Goal: Transaction & Acquisition: Purchase product/service

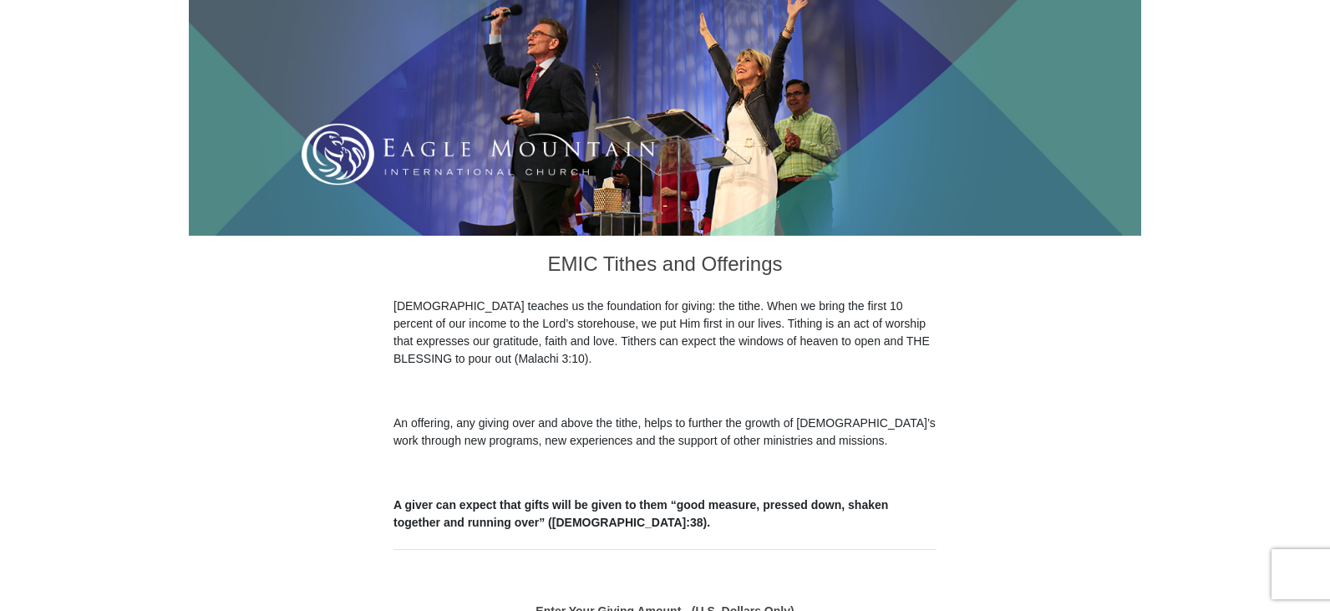
scroll to position [418, 0]
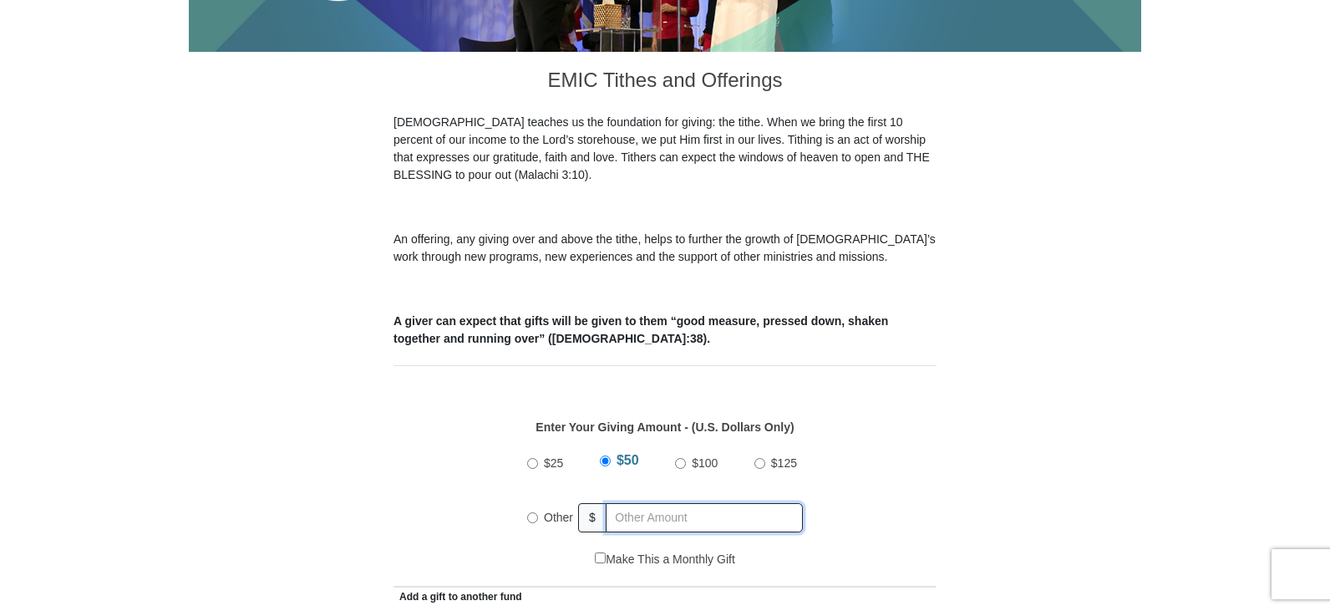
radio input "true"
click at [672, 503] on input "text" at bounding box center [706, 517] width 191 height 29
type input "500.00"
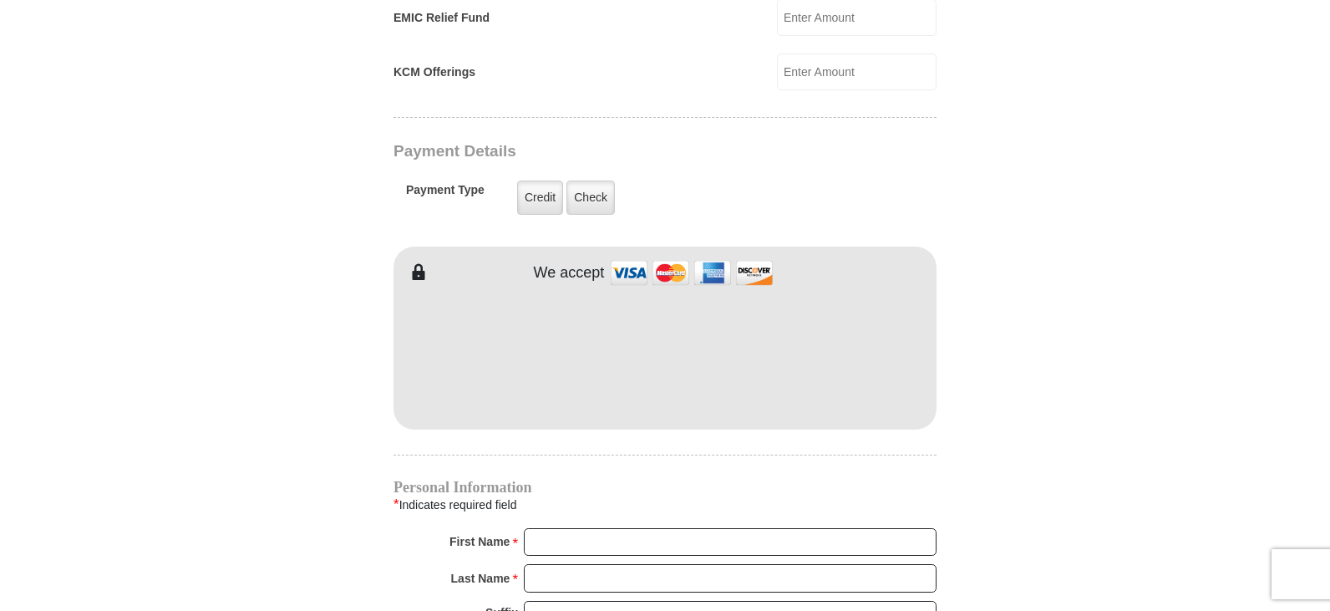
scroll to position [1253, 0]
type input "[PERSON_NAME]"
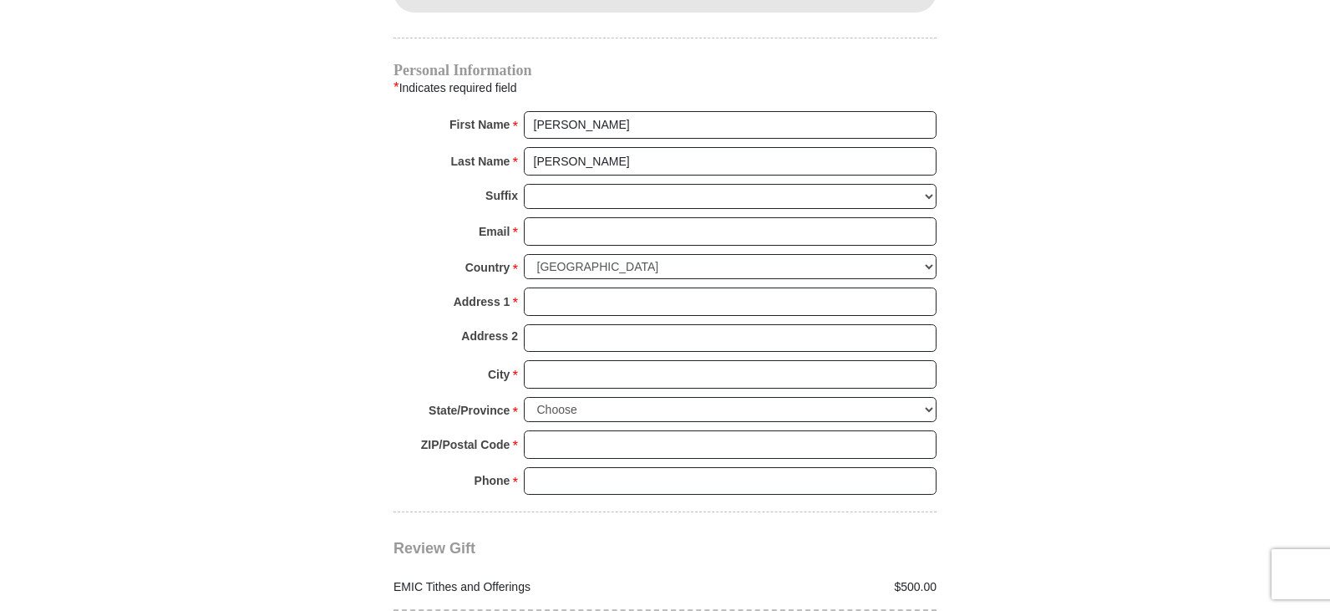
scroll to position [1671, 0]
click at [558, 216] on input "Email *" at bounding box center [730, 230] width 413 height 28
type input "[PERSON_NAME][EMAIL_ADDRESS][DOMAIN_NAME]"
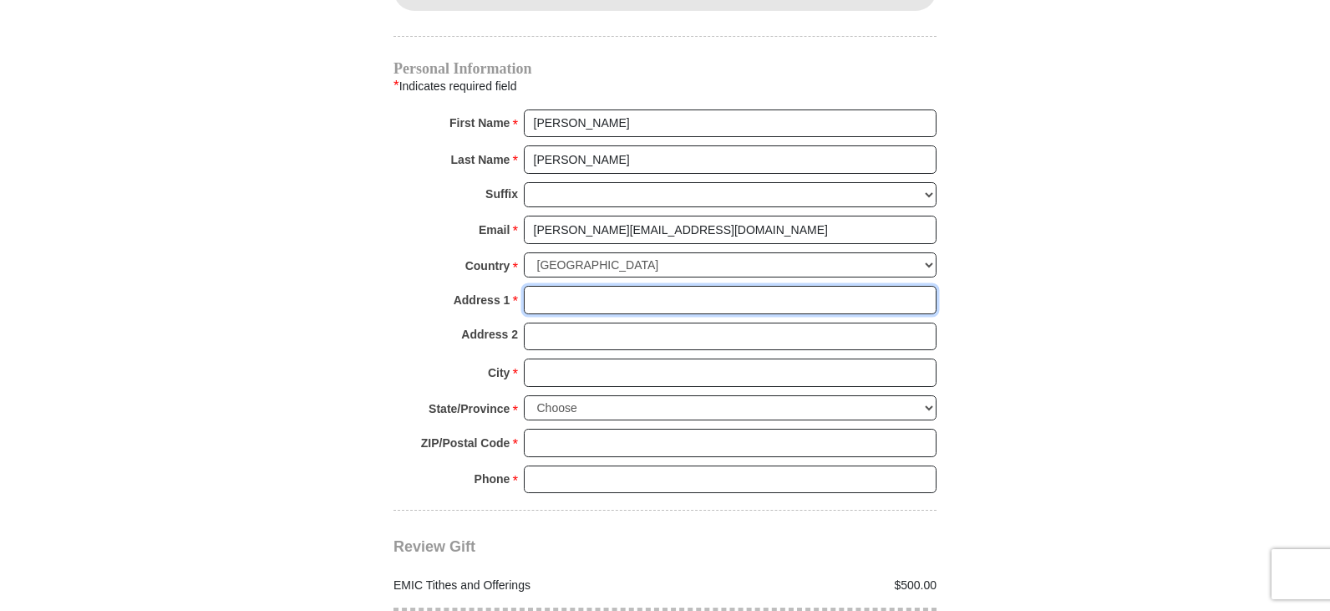
type input "[STREET_ADDRESS]"
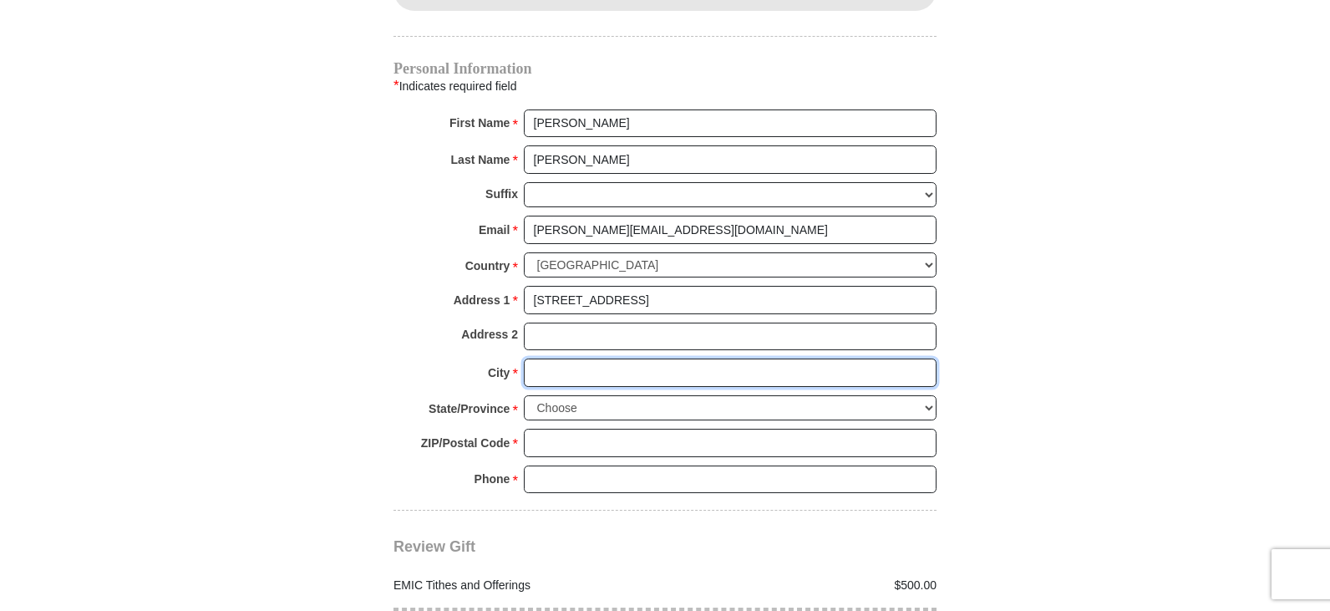
type input "[GEOGRAPHIC_DATA]"
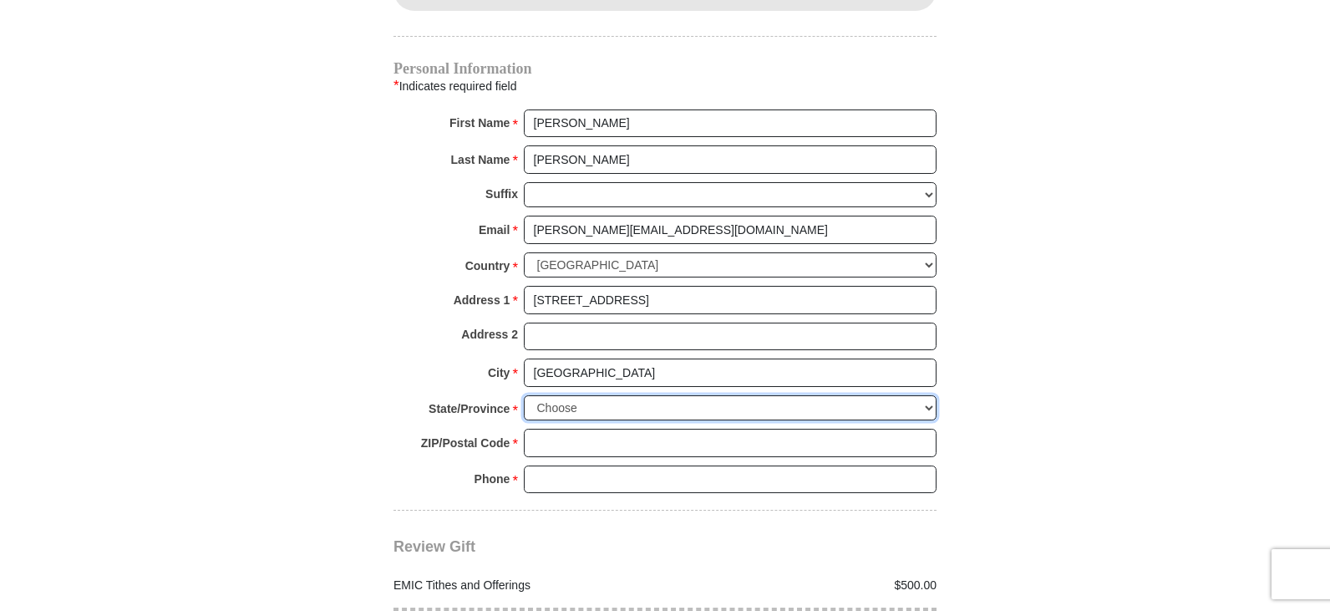
select select "TN"
type input "37620"
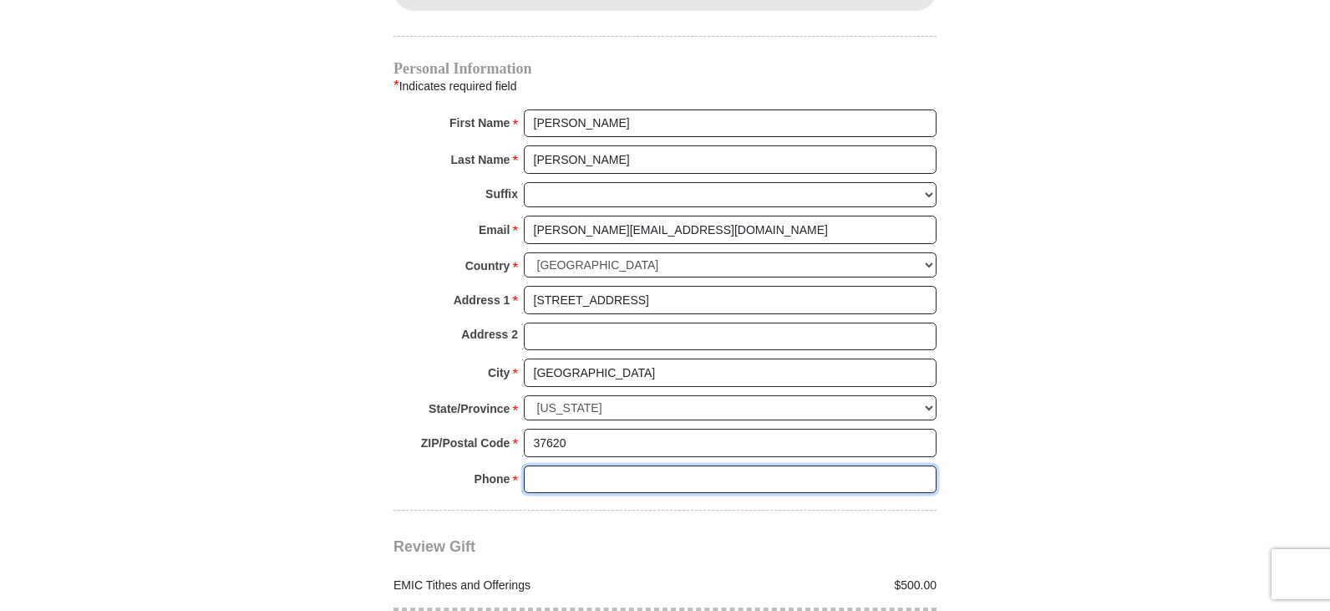
type input "4237640111"
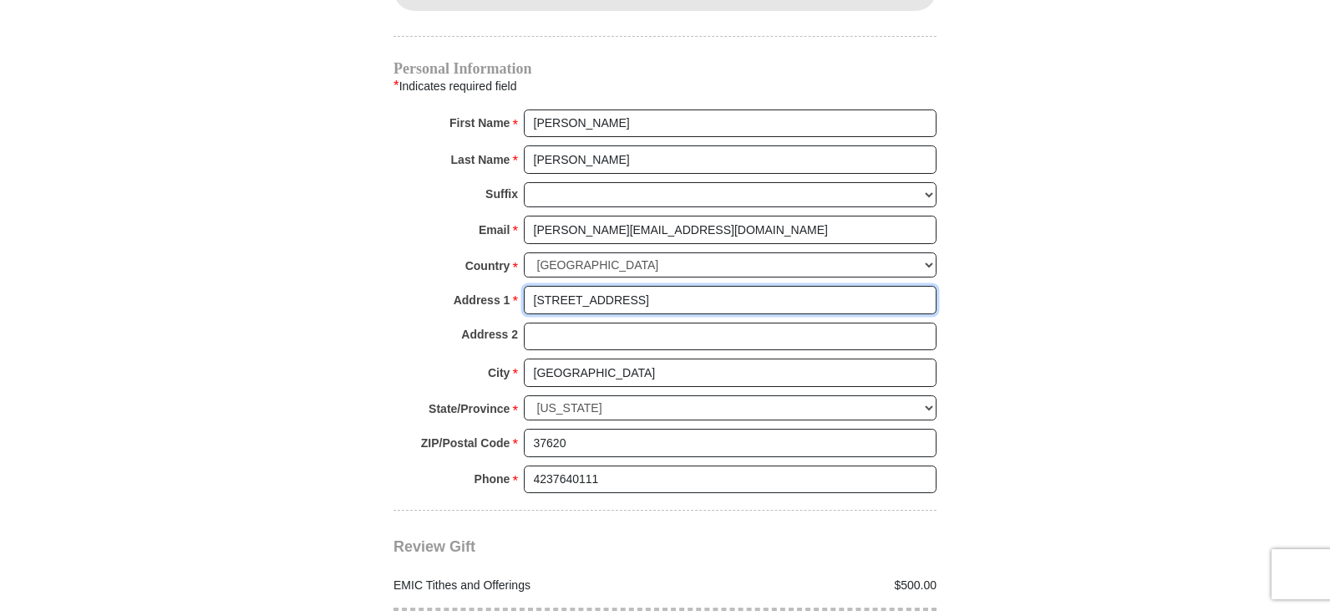
drag, startPoint x: 679, startPoint y: 271, endPoint x: 494, endPoint y: 305, distance: 188.6
click at [494, 305] on div "Personal Information * Indicates required field First Name * [PERSON_NAME] Plea…" at bounding box center [664, 286] width 543 height 448
type input "[STREET_ADDRESS]"
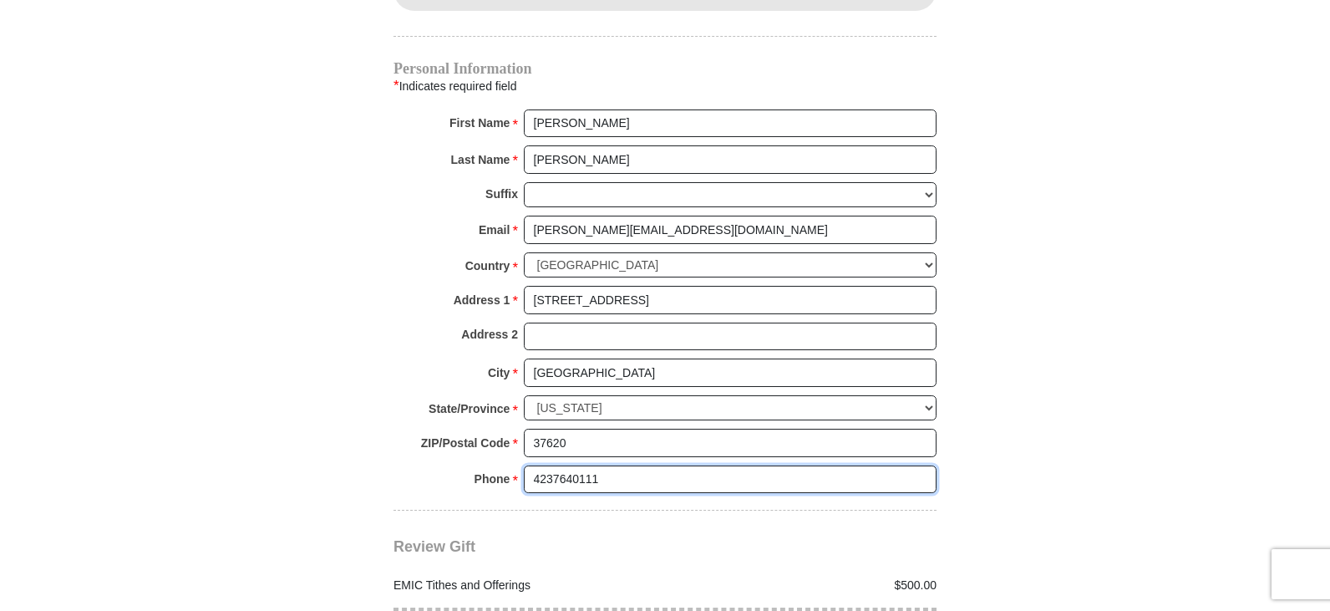
click at [671, 465] on input "4237640111" at bounding box center [730, 479] width 413 height 28
type input "4239564228"
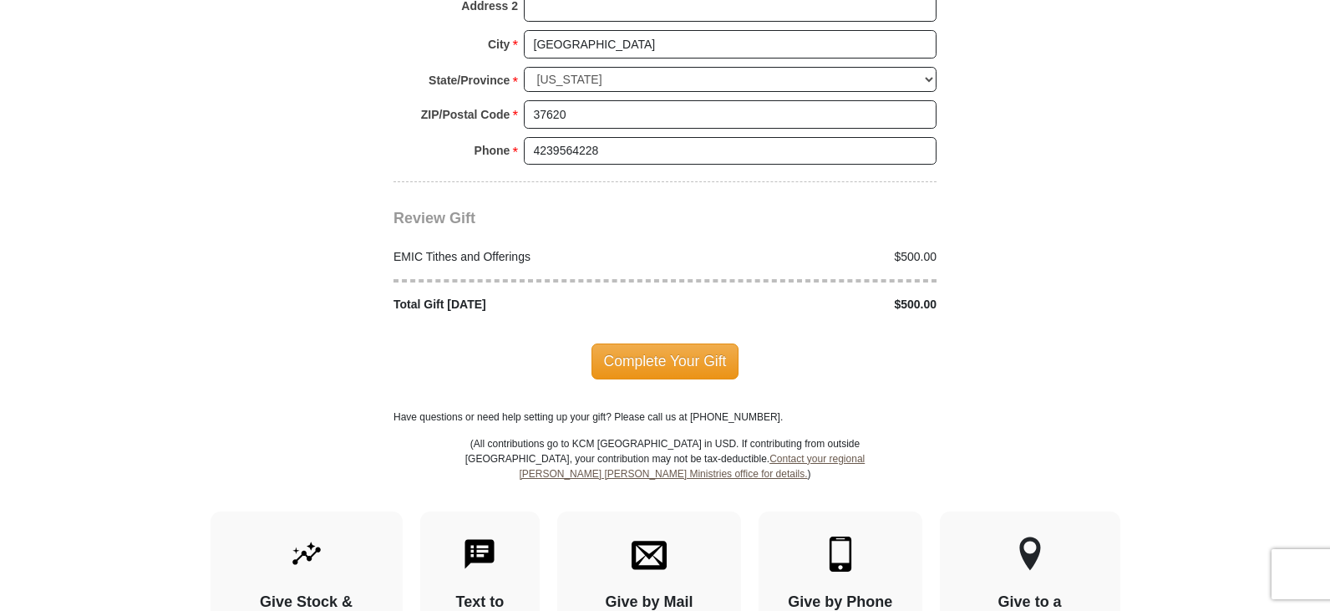
scroll to position [2005, 0]
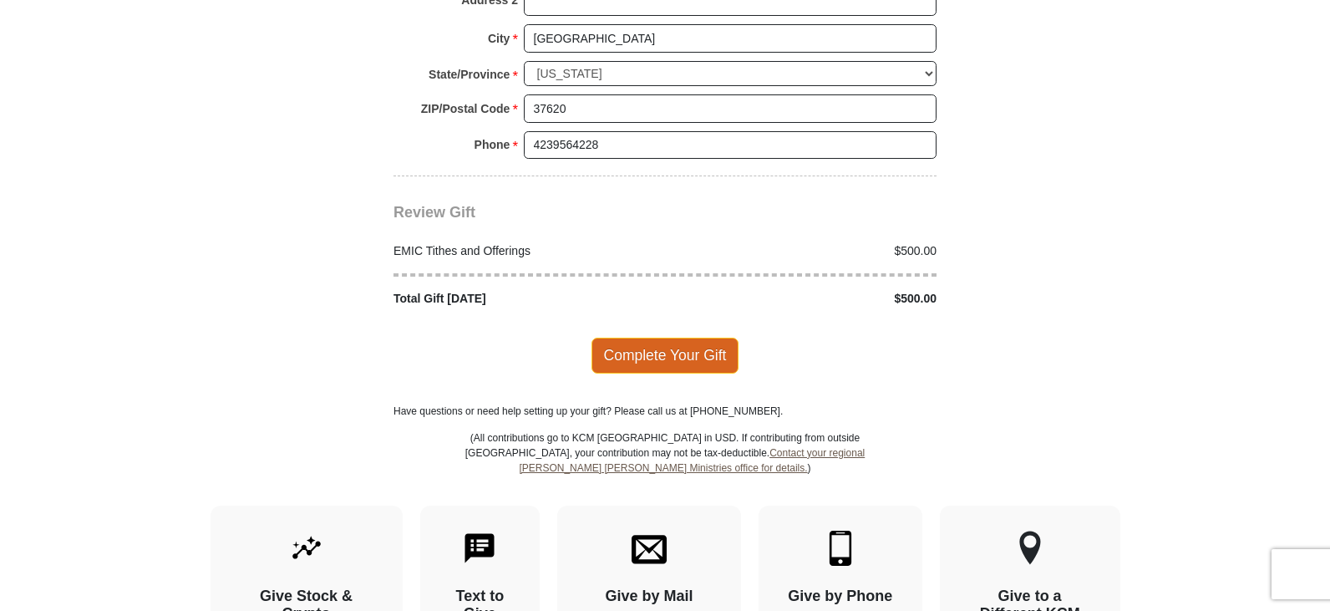
click at [618, 337] on span "Complete Your Gift" at bounding box center [665, 354] width 148 height 35
